Goal: Task Accomplishment & Management: Use online tool/utility

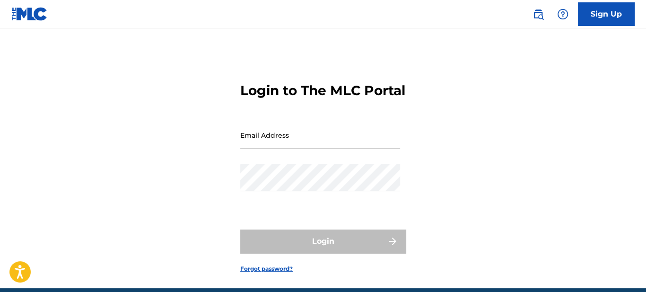
drag, startPoint x: 0, startPoint y: 0, endPoint x: 256, endPoint y: 156, distance: 299.9
click at [256, 148] on input "Email Address" at bounding box center [320, 134] width 160 height 27
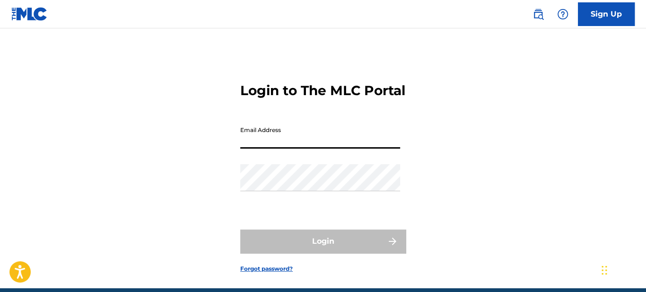
type input "[EMAIL_ADDRESS][DOMAIN_NAME]"
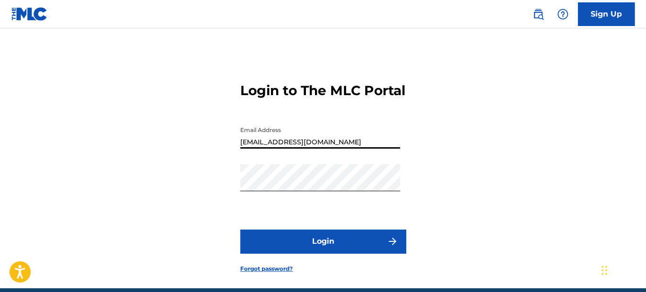
click at [333, 251] on button "Login" at bounding box center [322, 241] width 165 height 24
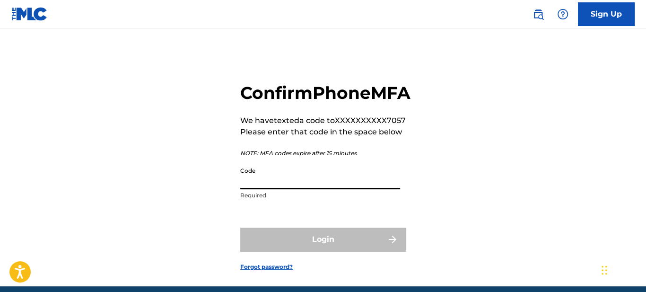
click at [318, 189] on input "Code" at bounding box center [320, 175] width 160 height 27
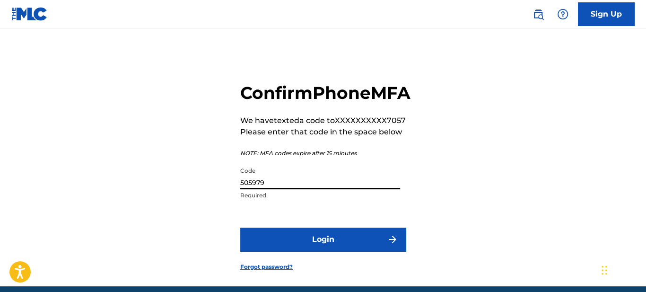
type input "505979"
click at [355, 251] on button "Login" at bounding box center [322, 239] width 165 height 24
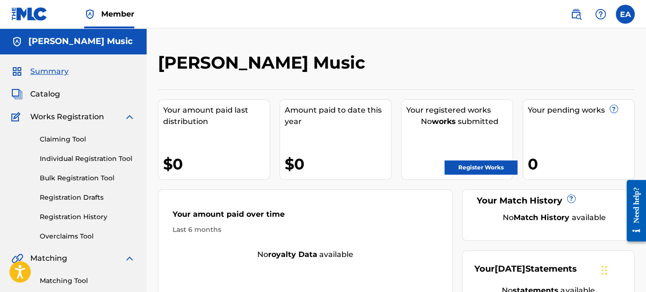
click at [621, 17] on label at bounding box center [624, 14] width 19 height 19
click at [625, 14] on input "EA [PERSON_NAME] [EMAIL_ADDRESS][DOMAIN_NAME] Notification Preferences Profile …" at bounding box center [625, 14] width 0 height 0
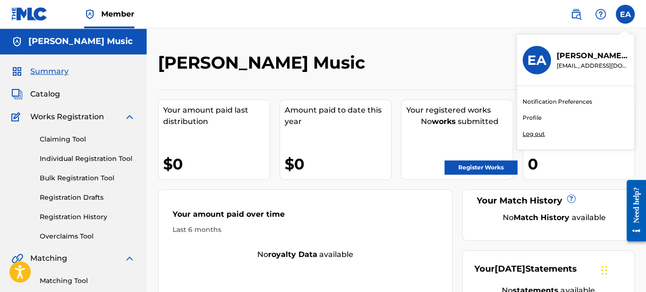
click at [536, 133] on p "Log out" at bounding box center [533, 133] width 22 height 9
click at [625, 14] on input "EA [PERSON_NAME] [EMAIL_ADDRESS][DOMAIN_NAME] Notification Preferences Profile …" at bounding box center [625, 14] width 0 height 0
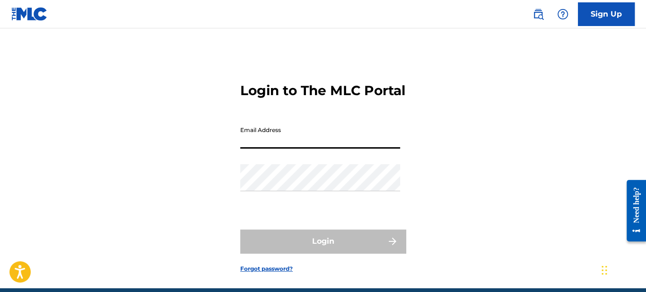
drag, startPoint x: 272, startPoint y: 155, endPoint x: 277, endPoint y: 157, distance: 5.3
click at [272, 148] on input "Email Address" at bounding box center [320, 134] width 160 height 27
type input "[EMAIL_ADDRESS][DOMAIN_NAME]"
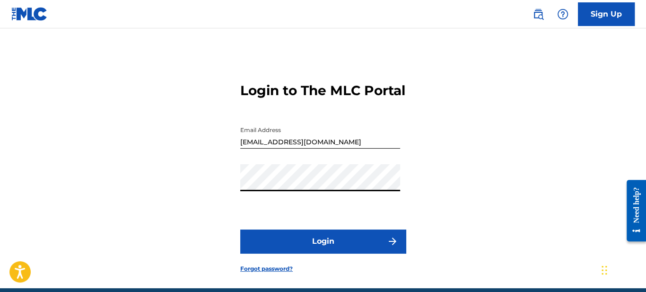
click at [331, 253] on button "Login" at bounding box center [322, 241] width 165 height 24
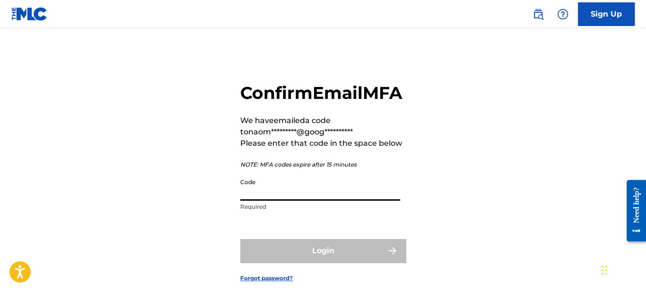
click at [364, 200] on input "Code" at bounding box center [320, 186] width 160 height 27
paste input "678712"
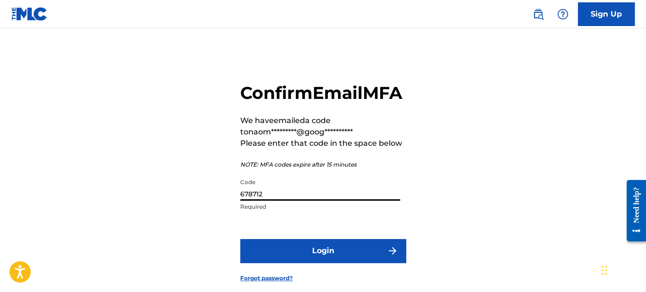
type input "678712"
click at [337, 262] on button "Login" at bounding box center [322, 251] width 165 height 24
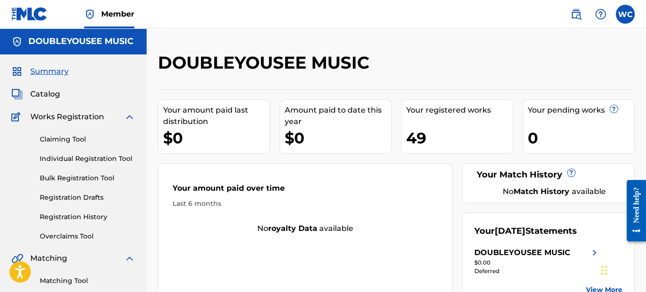
scroll to position [110, 0]
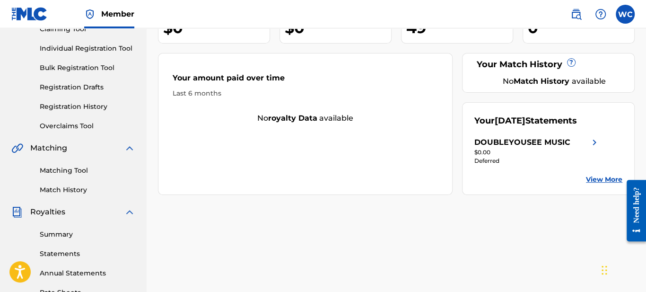
click at [83, 170] on link "Matching Tool" at bounding box center [87, 170] width 95 height 10
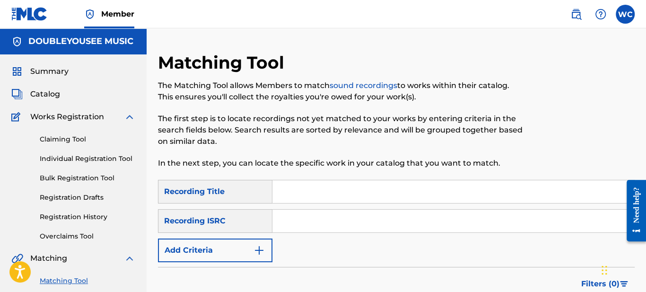
click at [290, 195] on input "Search Form" at bounding box center [453, 191] width 362 height 23
